Goal: Information Seeking & Learning: Find specific fact

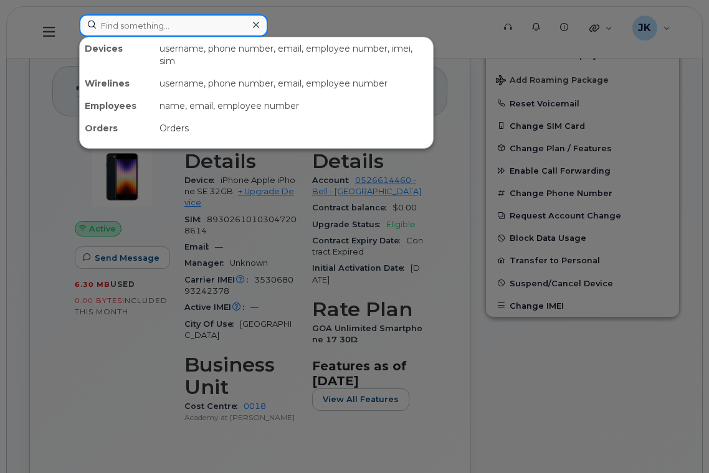
click at [159, 27] on input at bounding box center [173, 25] width 189 height 22
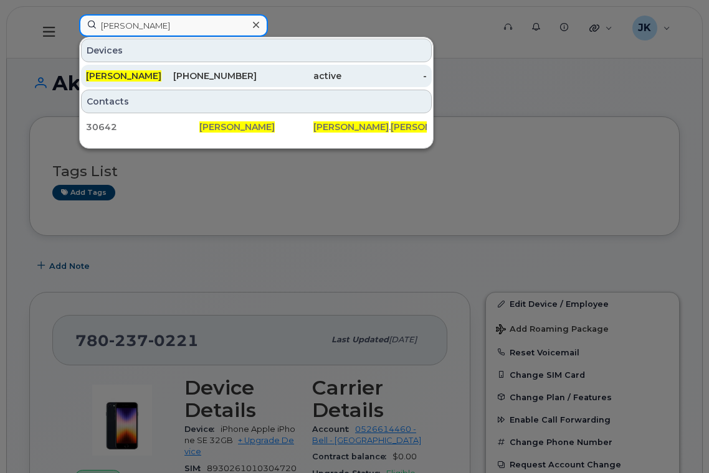
type input "andrea hanssen"
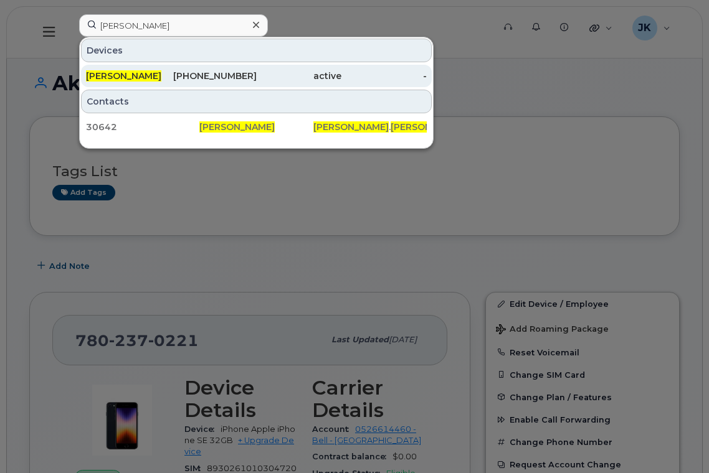
click at [151, 76] on span "Andrea Hanssen" at bounding box center [123, 75] width 75 height 11
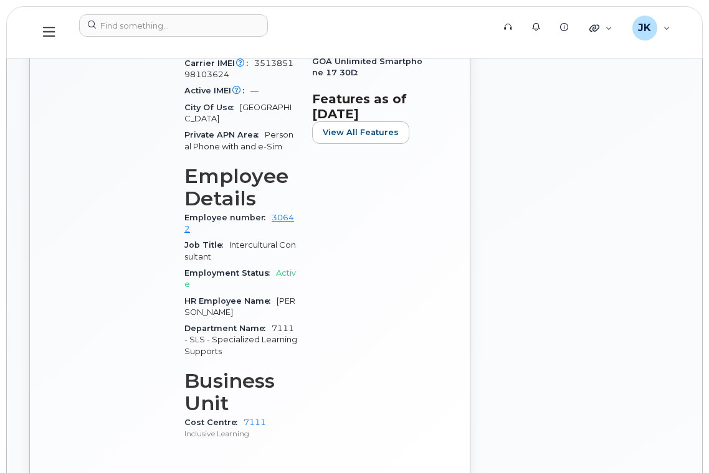
scroll to position [664, 0]
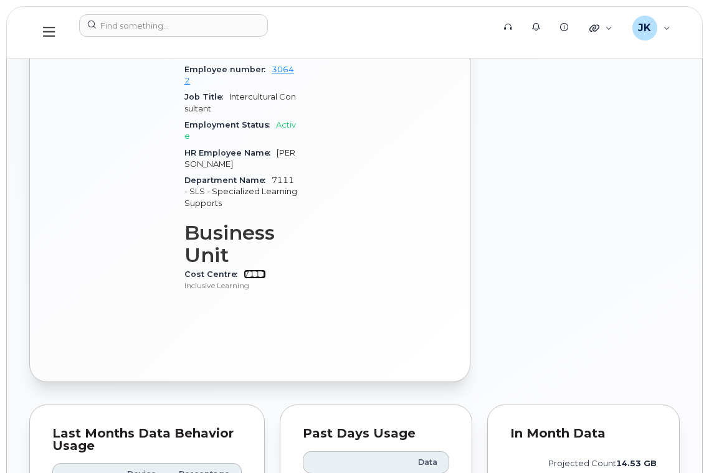
click at [256, 270] on link "7111" at bounding box center [254, 274] width 22 height 9
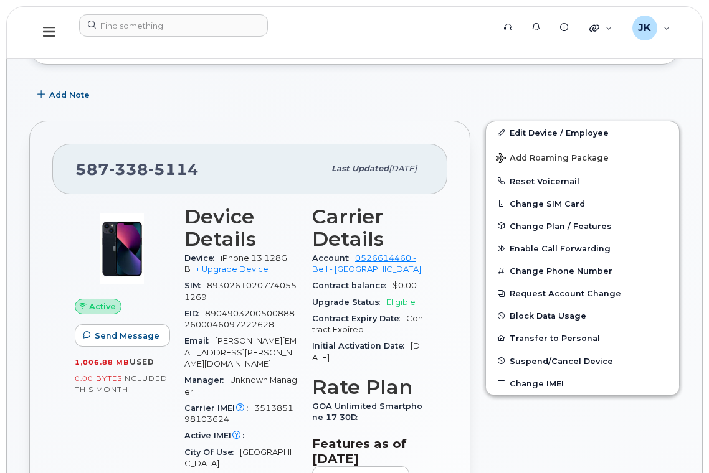
scroll to position [0, 0]
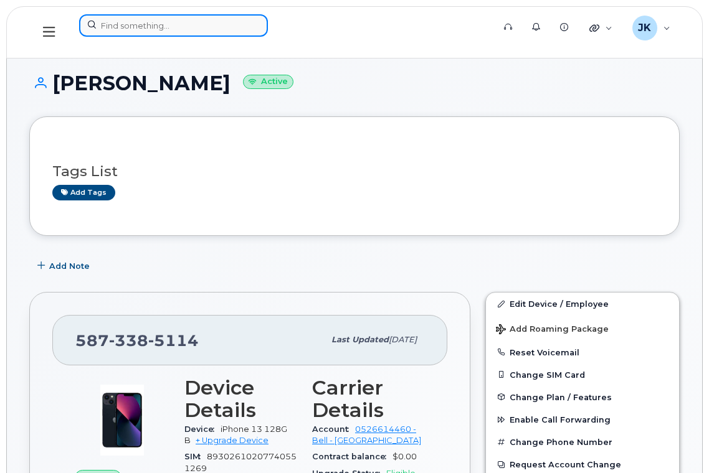
click at [166, 26] on input at bounding box center [173, 25] width 189 height 22
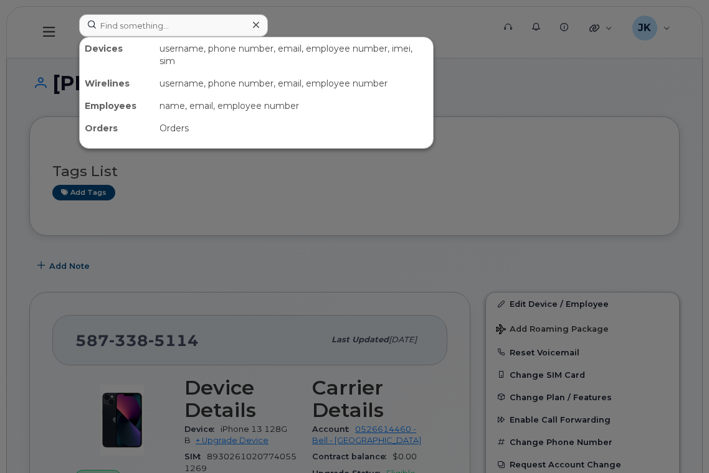
click at [516, 90] on div at bounding box center [354, 236] width 709 height 473
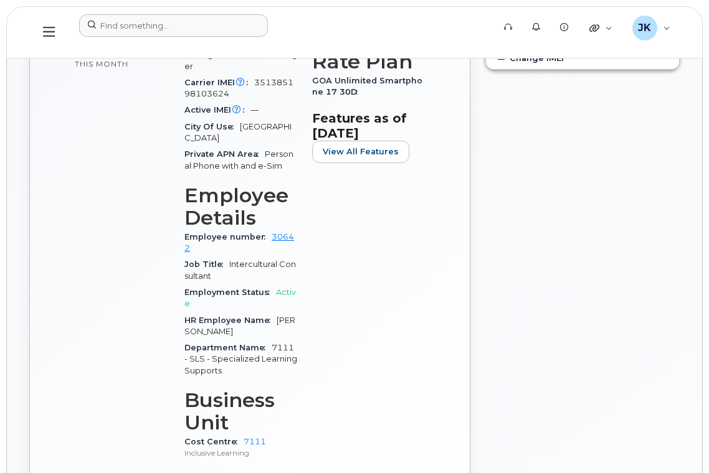
scroll to position [498, 0]
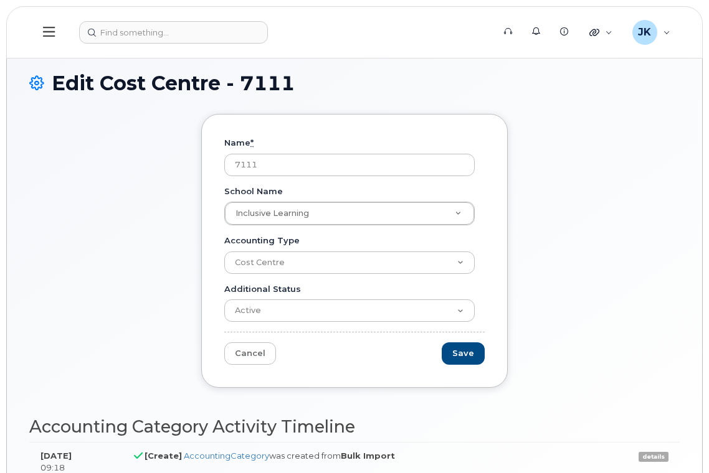
click at [52, 31] on icon at bounding box center [49, 32] width 12 height 14
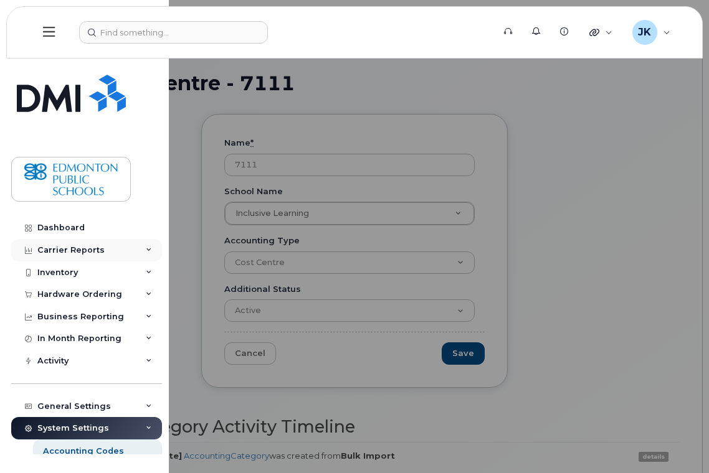
click at [97, 247] on div "Carrier Reports" at bounding box center [70, 250] width 67 height 10
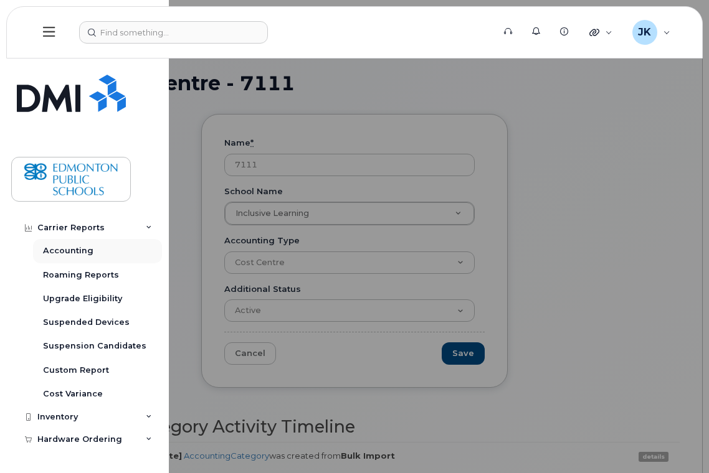
scroll to position [166, 0]
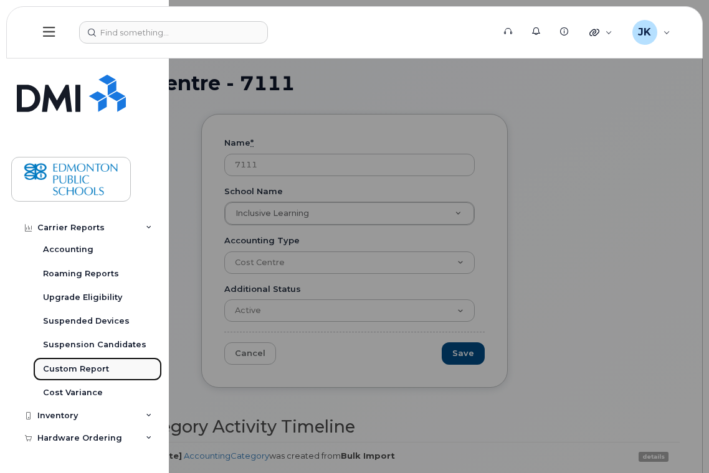
click at [80, 365] on div "Custom Report" at bounding box center [76, 369] width 66 height 11
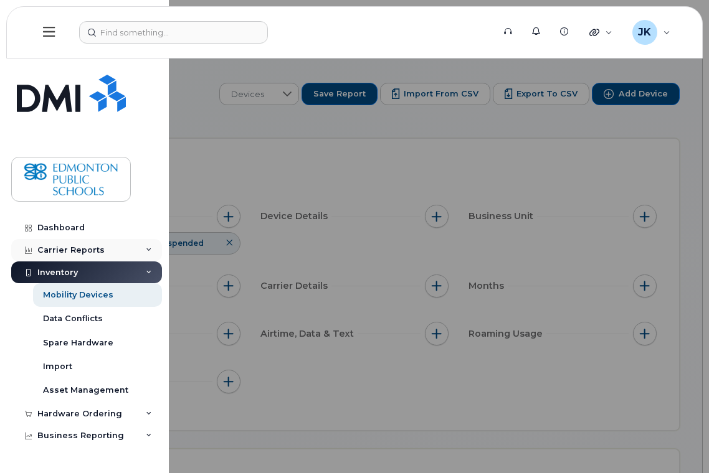
click at [146, 252] on icon at bounding box center [149, 250] width 6 height 6
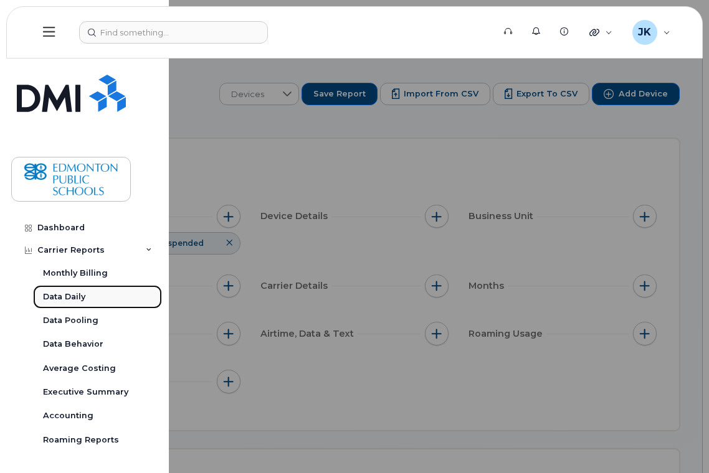
click at [74, 296] on div "Data Daily" at bounding box center [64, 296] width 42 height 11
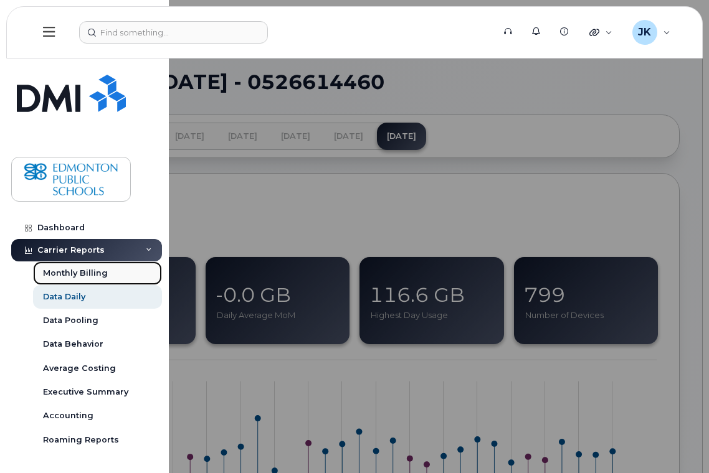
click at [66, 276] on div "Monthly Billing" at bounding box center [75, 273] width 65 height 11
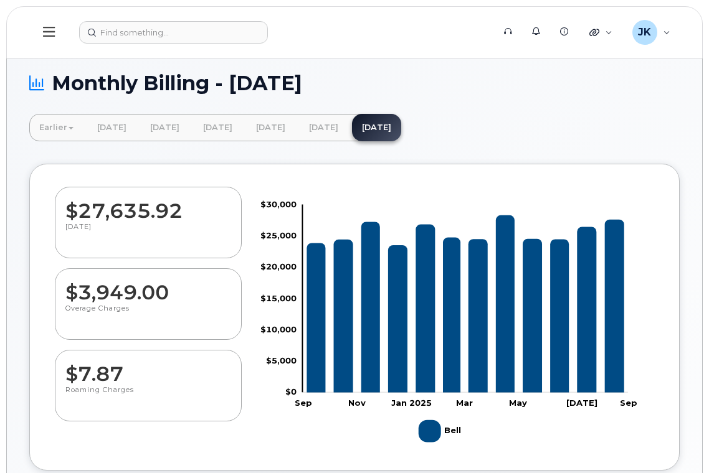
click at [45, 34] on icon at bounding box center [49, 32] width 12 height 14
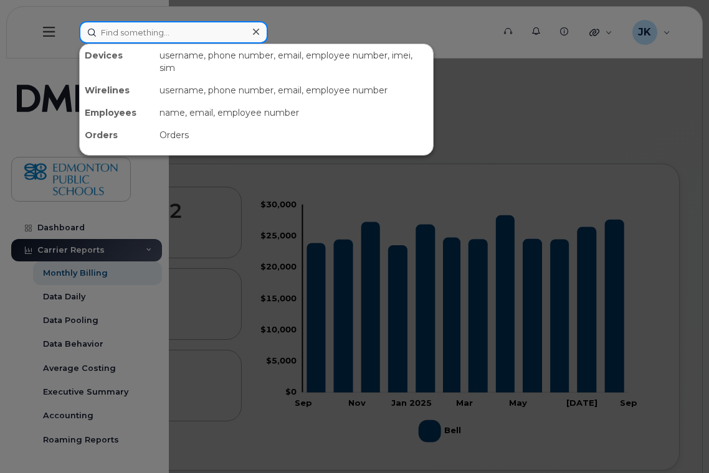
click at [121, 42] on input at bounding box center [173, 32] width 189 height 22
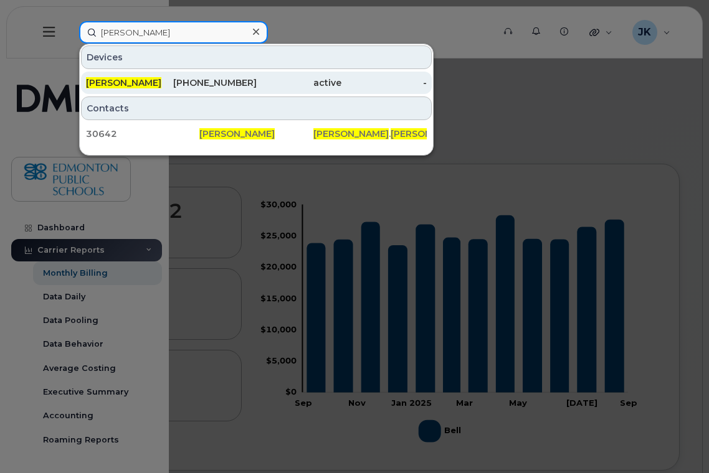
type input "andrea hanssen"
click at [201, 85] on div "[PHONE_NUMBER]" at bounding box center [213, 83] width 85 height 12
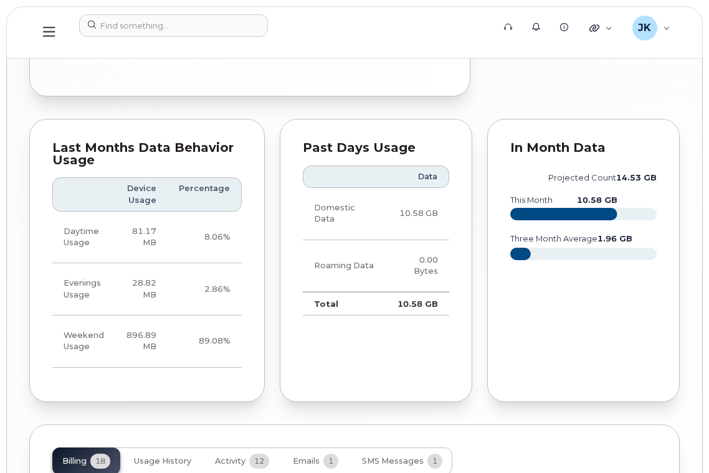
scroll to position [1079, 0]
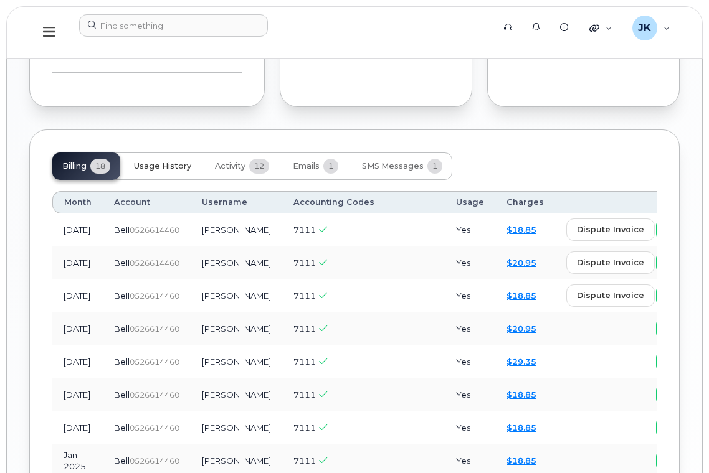
click at [153, 161] on span "Usage History" at bounding box center [162, 166] width 57 height 10
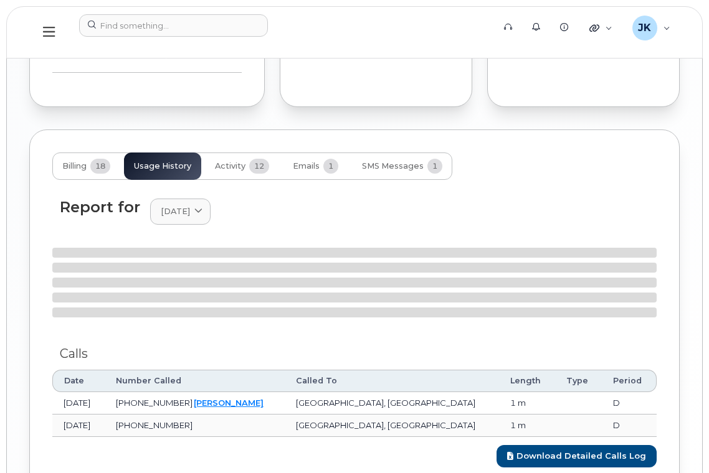
scroll to position [1314, 0]
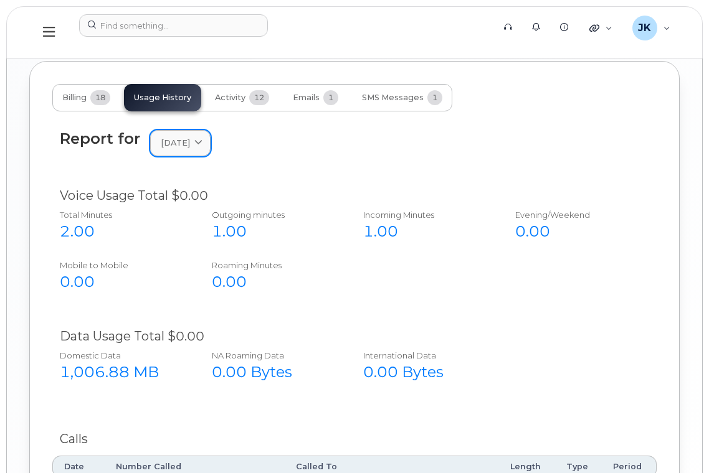
click at [202, 139] on icon at bounding box center [198, 143] width 8 height 8
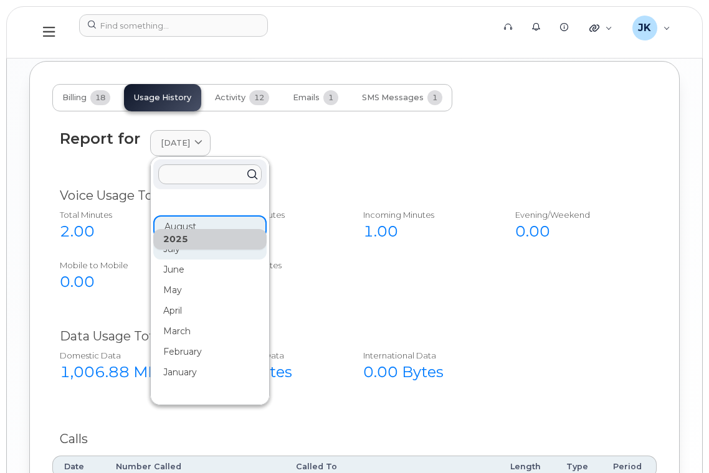
click at [178, 239] on div "July" at bounding box center [209, 249] width 113 height 21
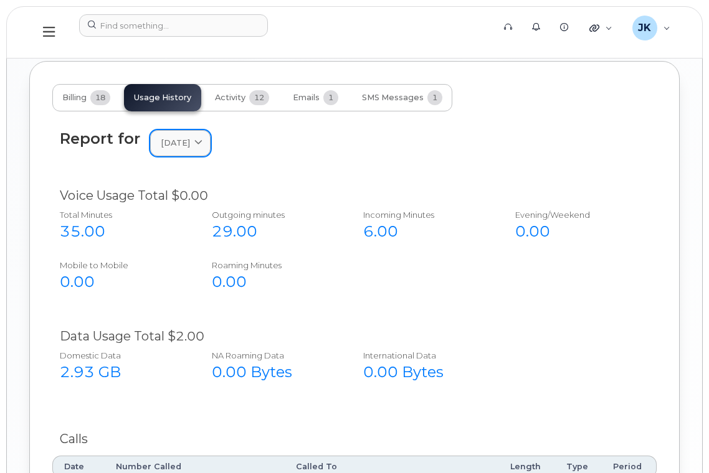
click at [202, 137] on span at bounding box center [198, 143] width 12 height 12
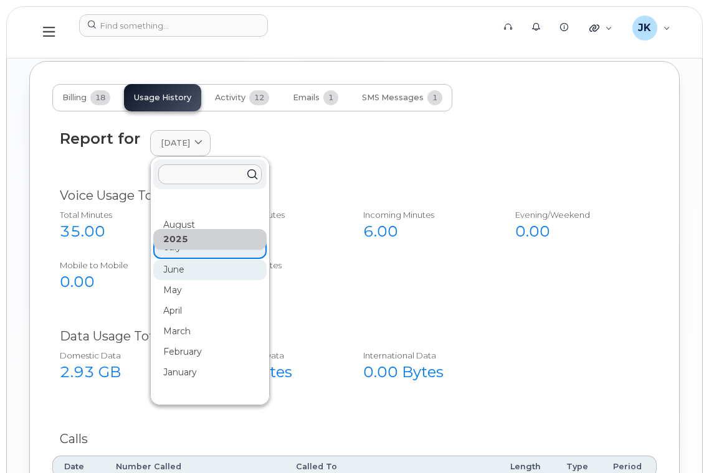
click at [182, 260] on div "June" at bounding box center [209, 270] width 113 height 21
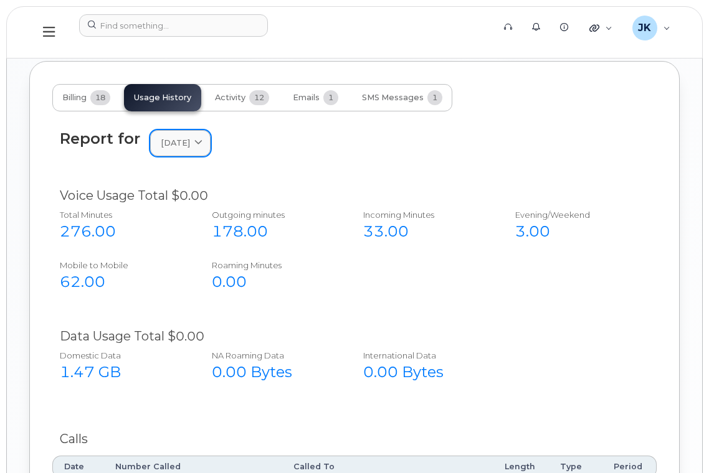
click at [202, 139] on icon at bounding box center [198, 143] width 8 height 8
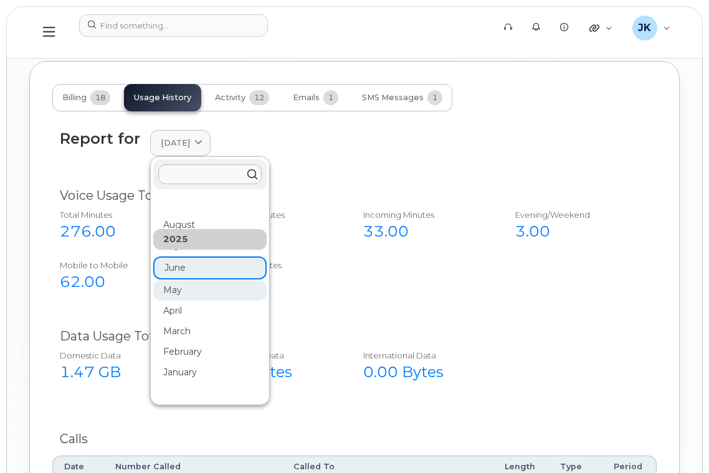
click at [176, 280] on div "May" at bounding box center [209, 290] width 113 height 21
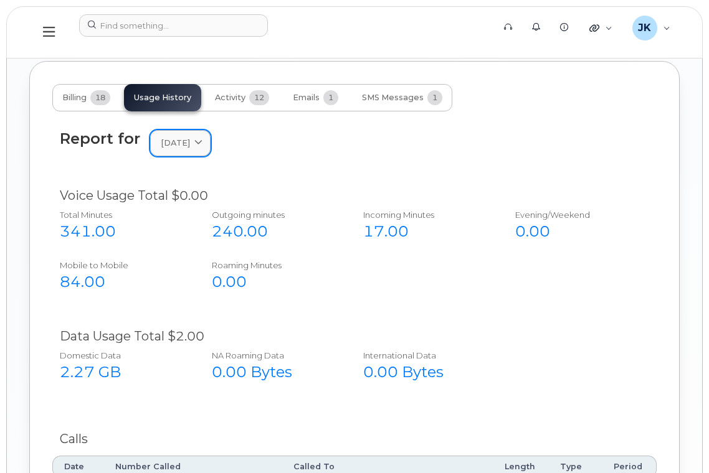
click at [202, 139] on icon at bounding box center [198, 143] width 8 height 8
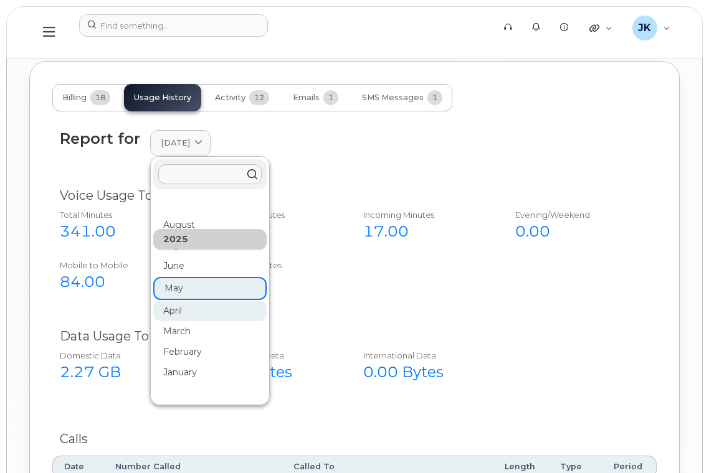
click at [181, 301] on div "April" at bounding box center [209, 311] width 113 height 21
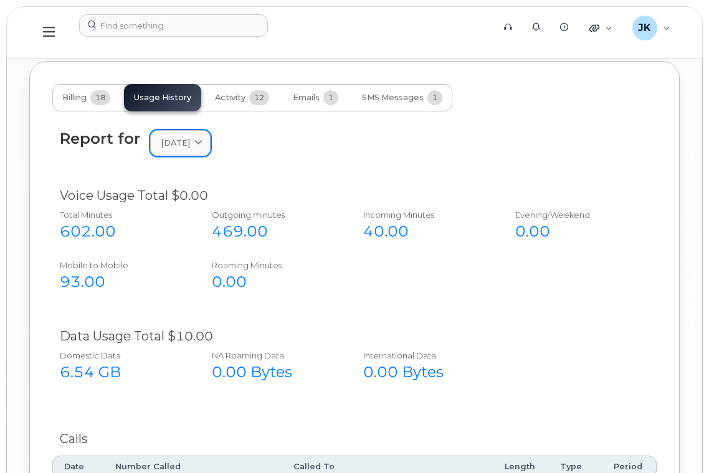
click at [202, 139] on icon at bounding box center [198, 143] width 8 height 8
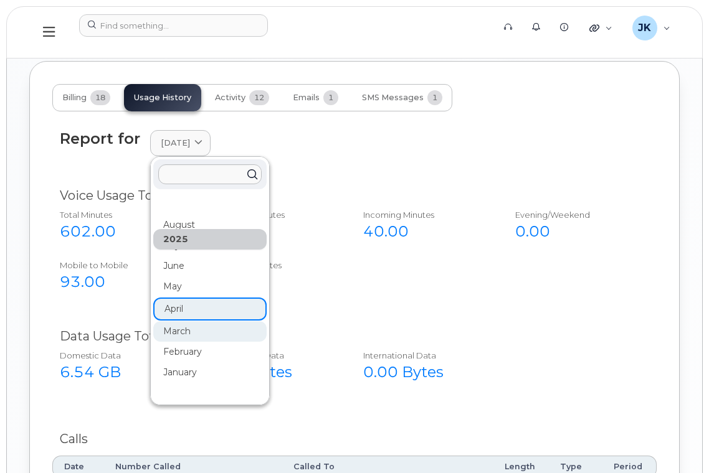
click at [173, 321] on div "March" at bounding box center [209, 331] width 113 height 21
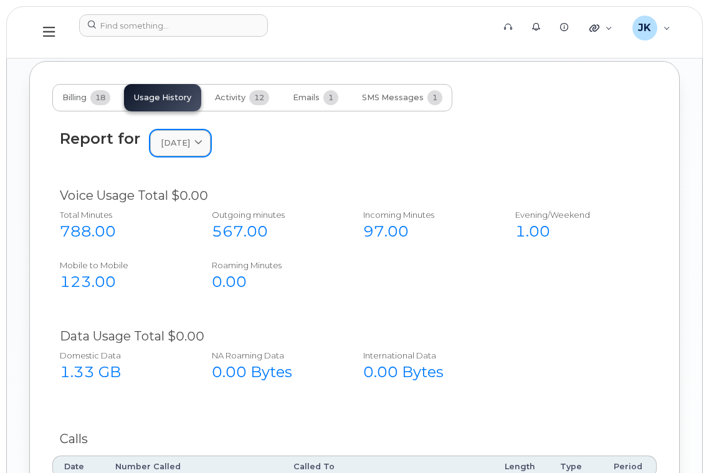
click at [210, 130] on link "March 2025" at bounding box center [180, 143] width 60 height 26
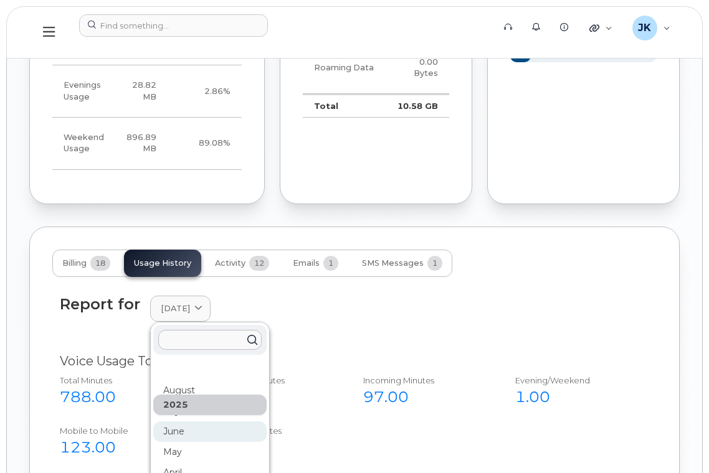
scroll to position [1147, 0]
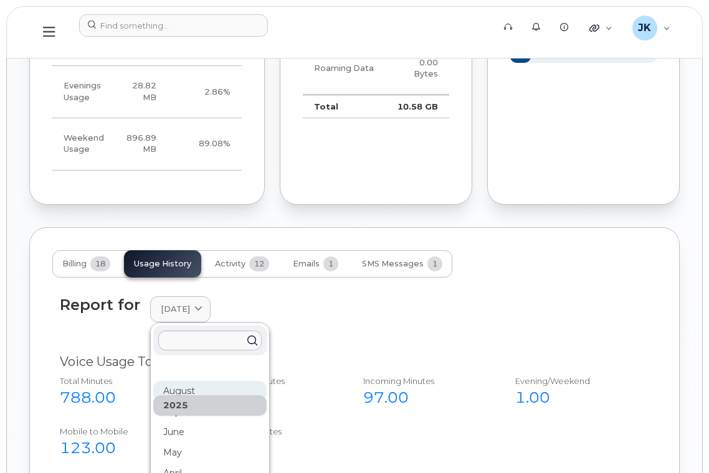
click at [176, 381] on div "August" at bounding box center [209, 391] width 113 height 21
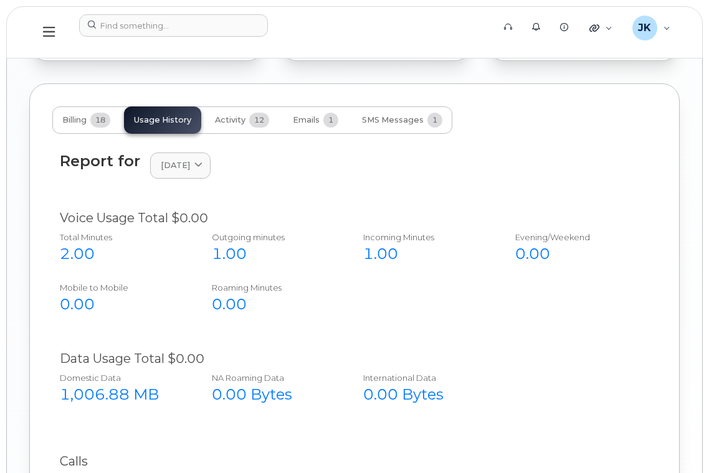
scroll to position [1314, 0]
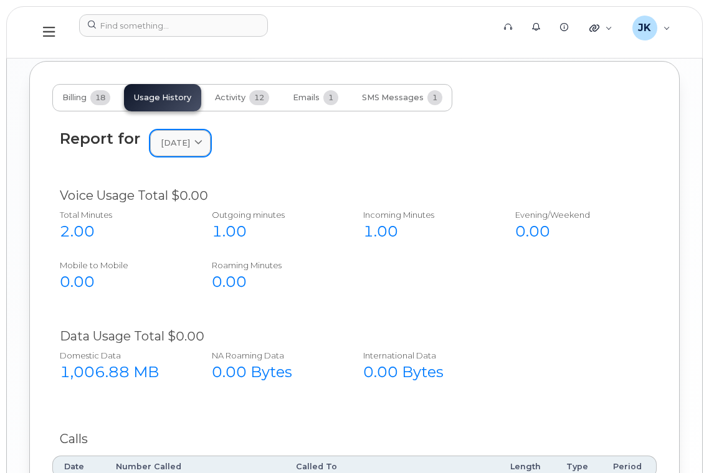
click at [202, 139] on icon at bounding box center [198, 143] width 8 height 8
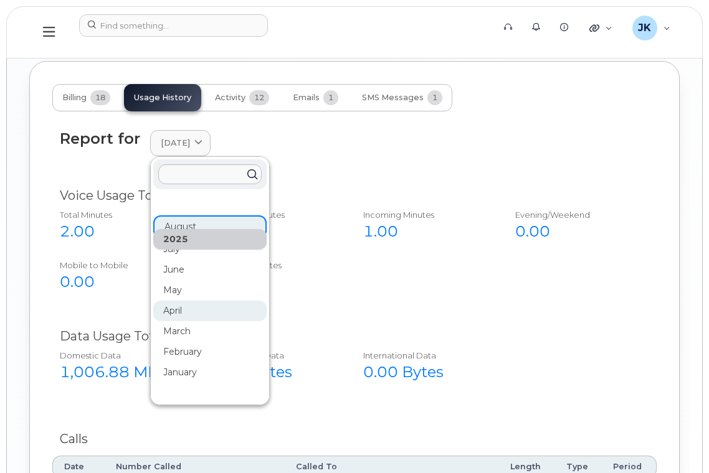
click at [174, 301] on div "April" at bounding box center [209, 311] width 113 height 21
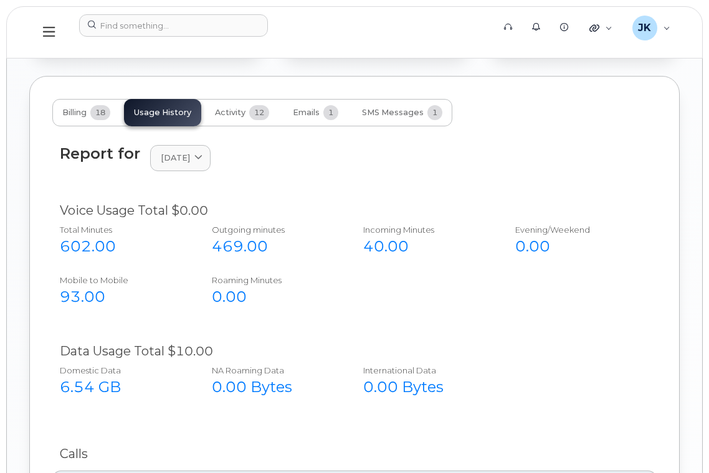
scroll to position [1231, 0]
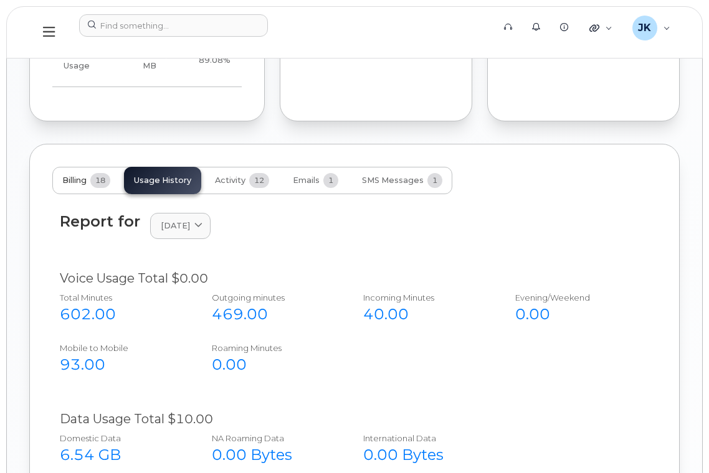
click at [79, 176] on span "Billing" at bounding box center [74, 181] width 24 height 10
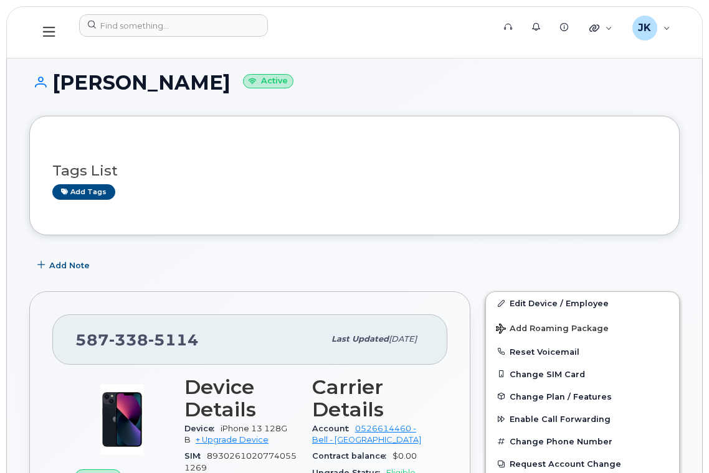
scroll to position [0, 0]
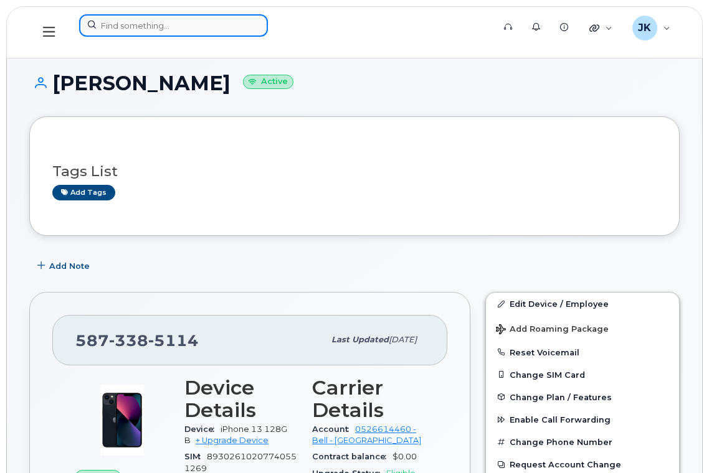
click at [176, 32] on input at bounding box center [173, 25] width 189 height 22
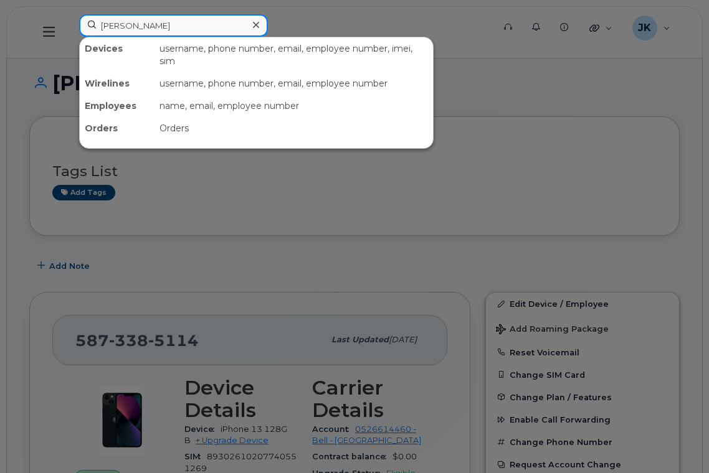
type input "patrick miller"
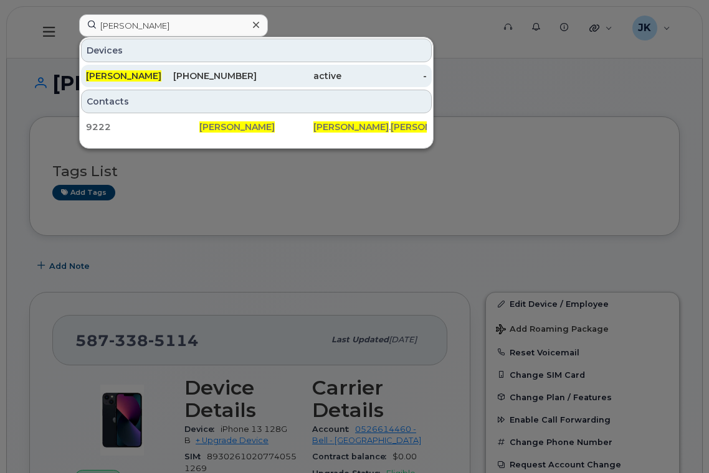
click at [225, 72] on div "780-266-3356" at bounding box center [213, 76] width 85 height 12
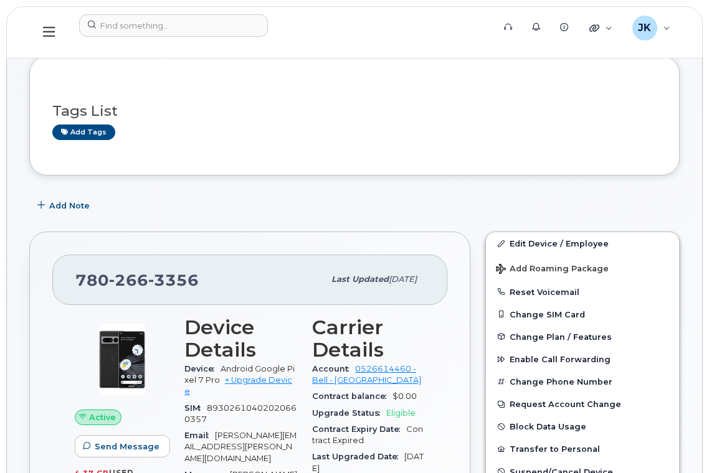
scroll to position [83, 0]
